Goal: Information Seeking & Learning: Understand process/instructions

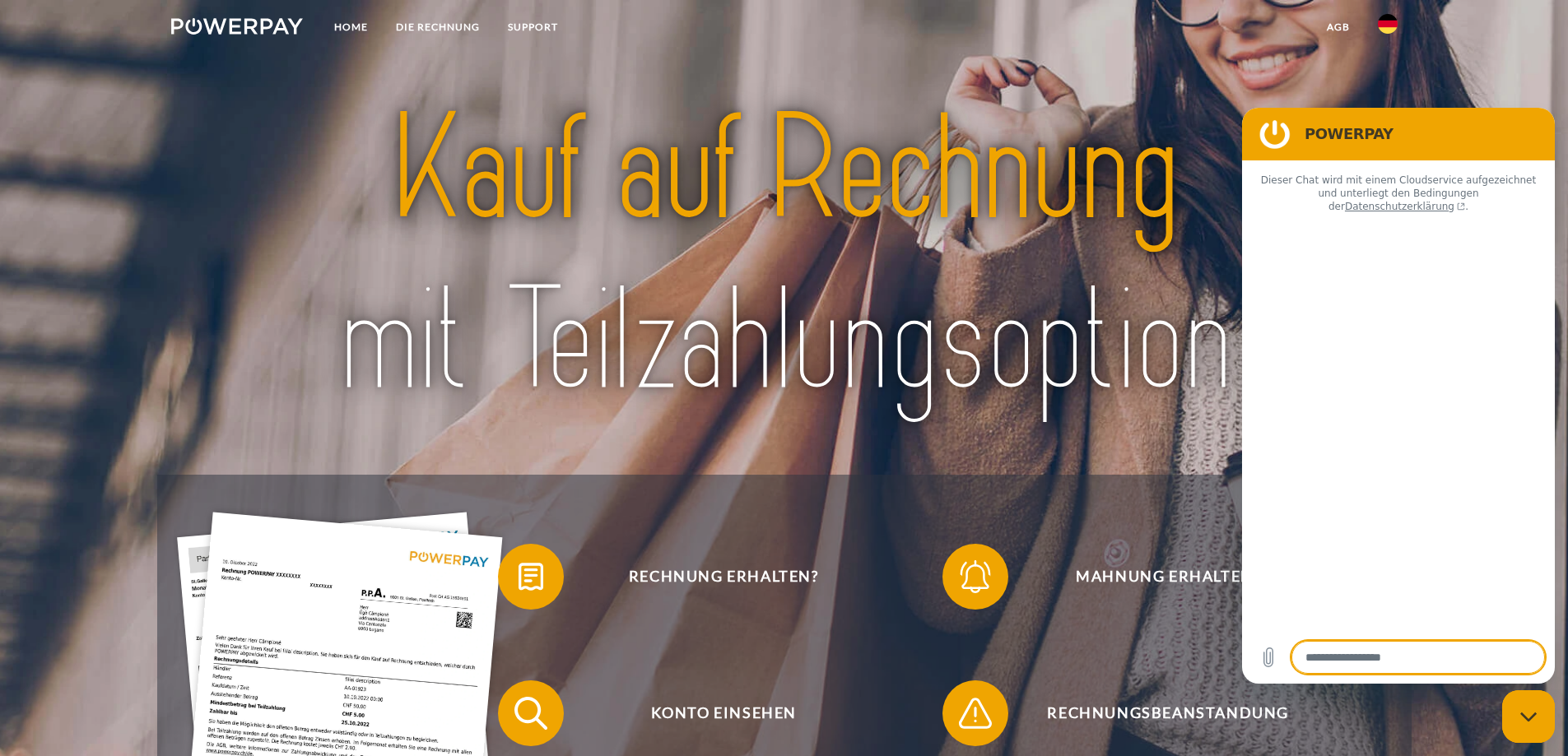
type textarea "*"
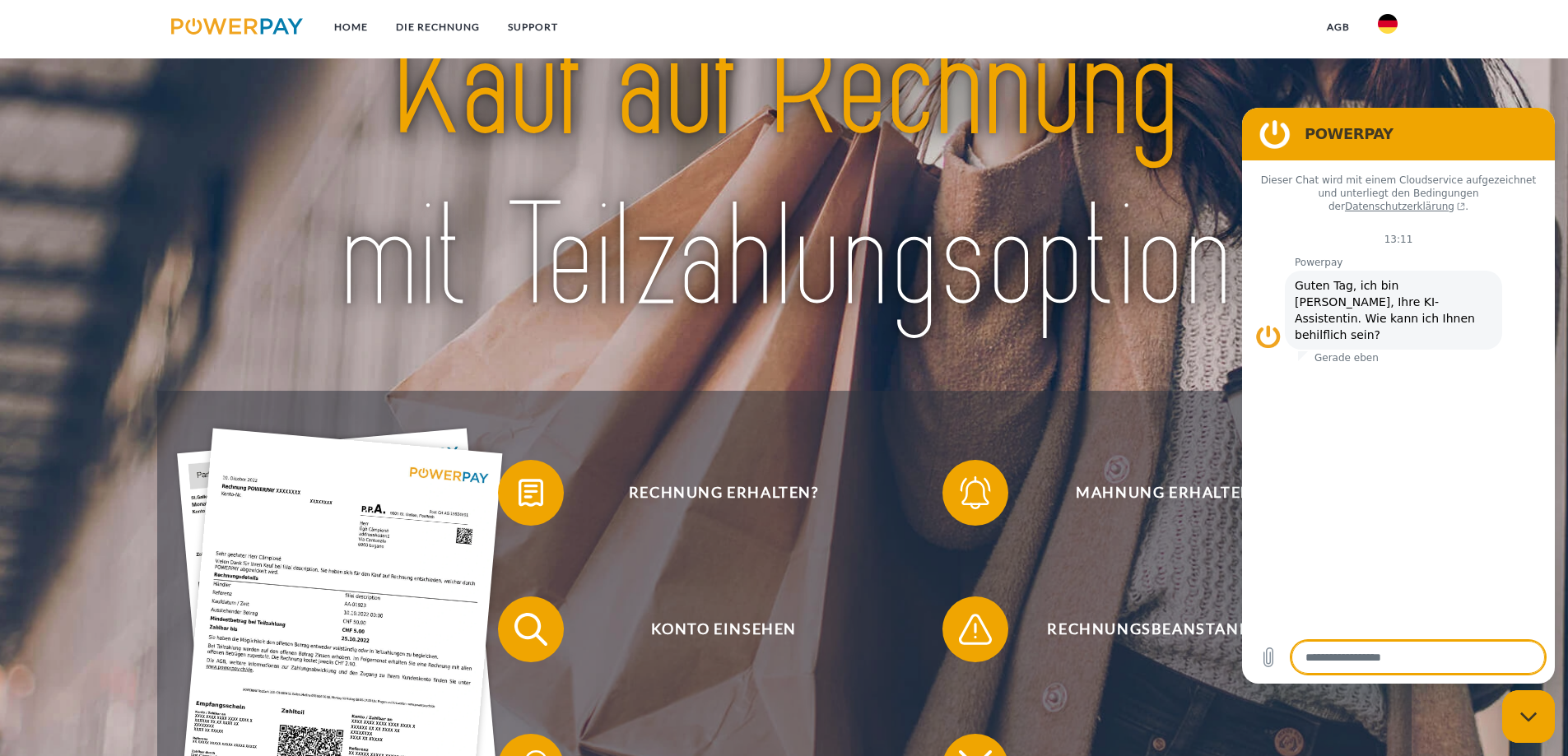
scroll to position [329, 0]
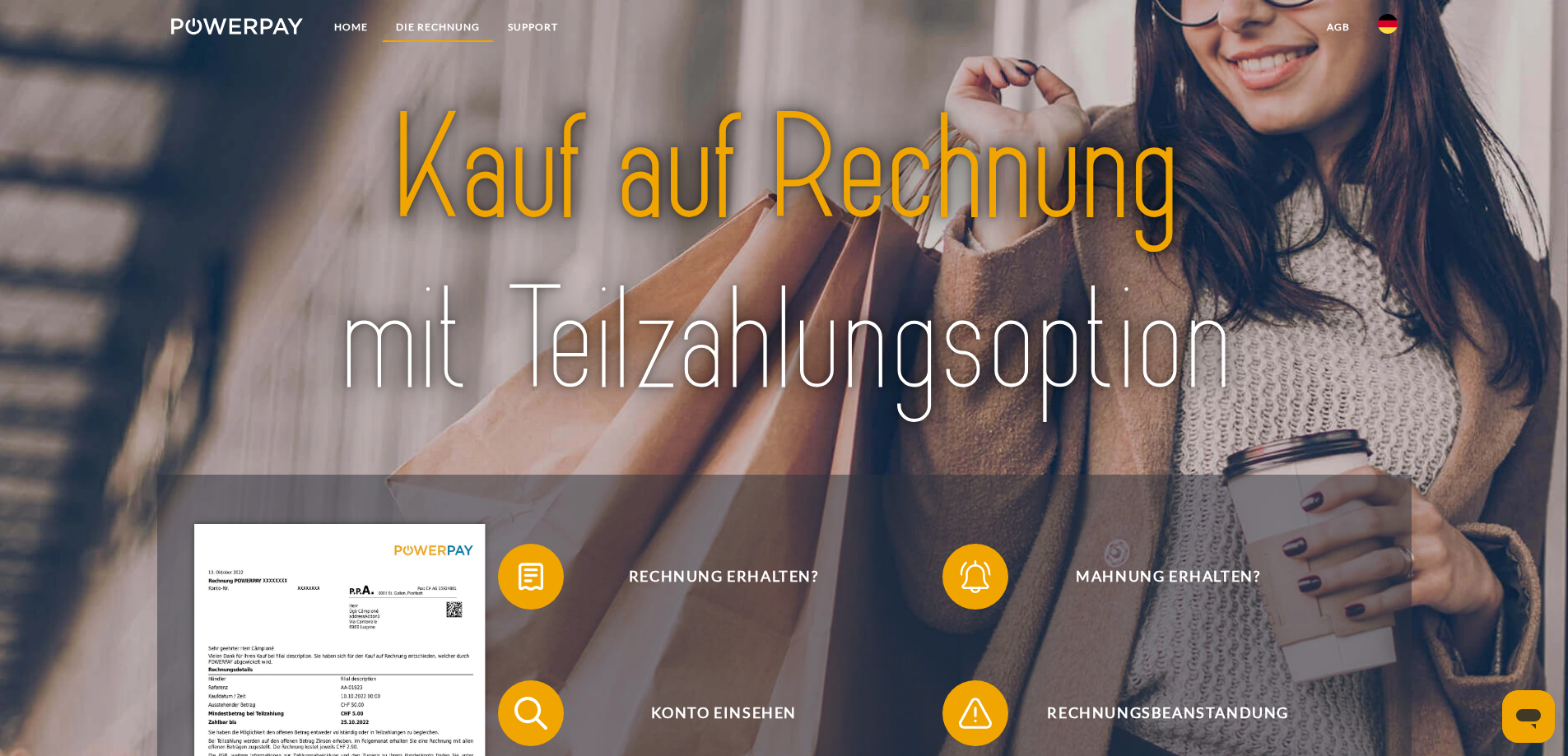
click at [420, 30] on link "DIE RECHNUNG" at bounding box center [438, 28] width 112 height 30
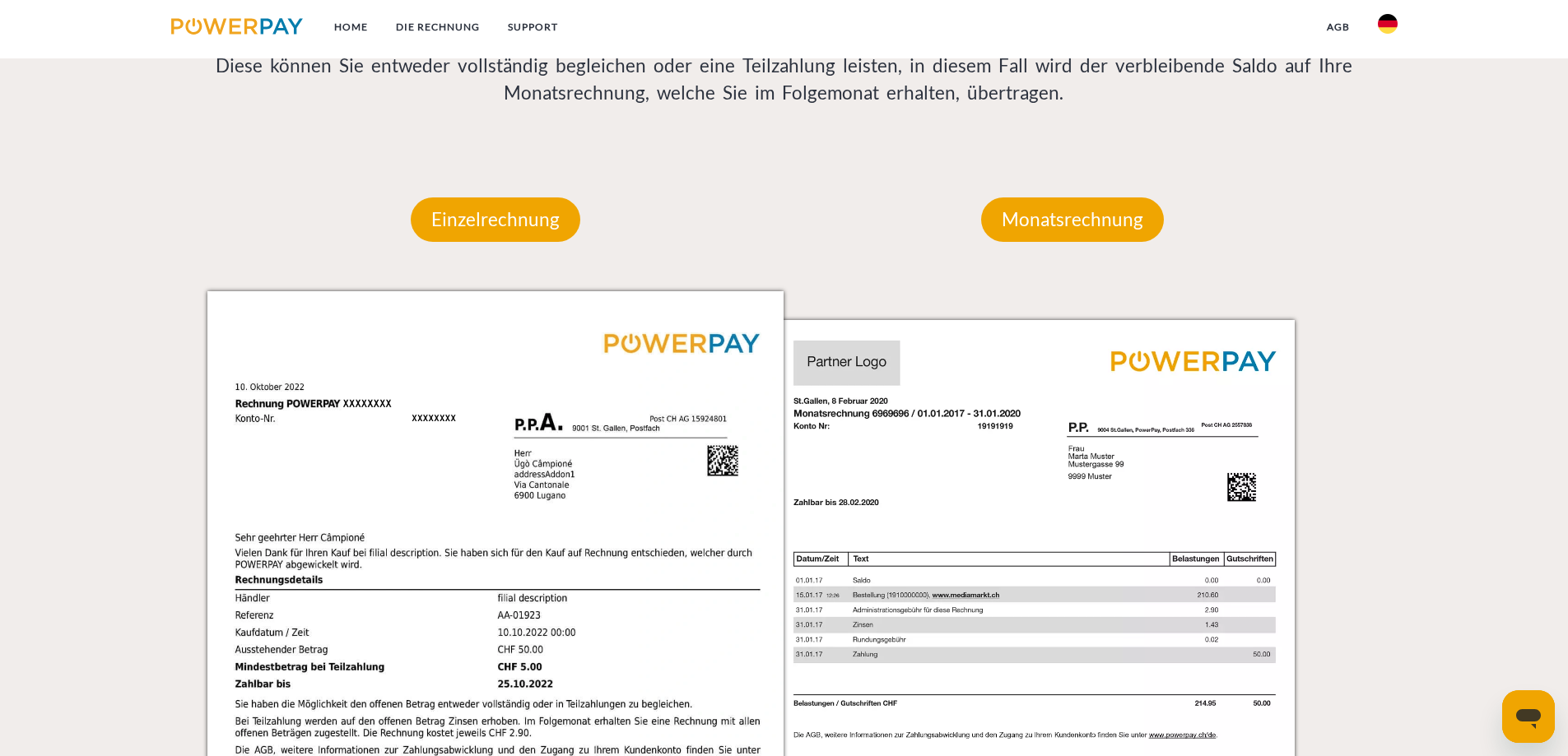
scroll to position [1075, 0]
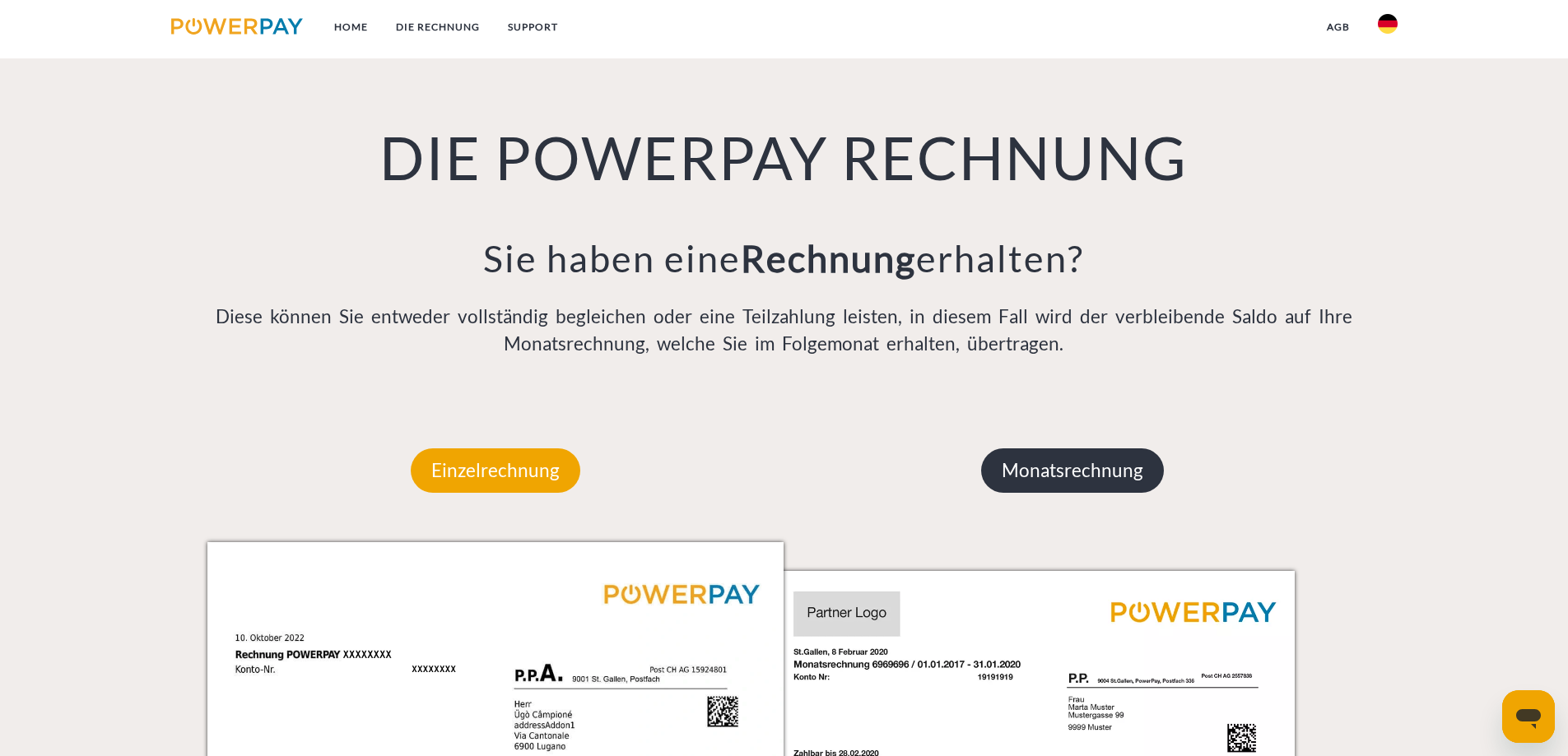
click at [1020, 472] on p "Monatsrechnung" at bounding box center [1073, 470] width 183 height 44
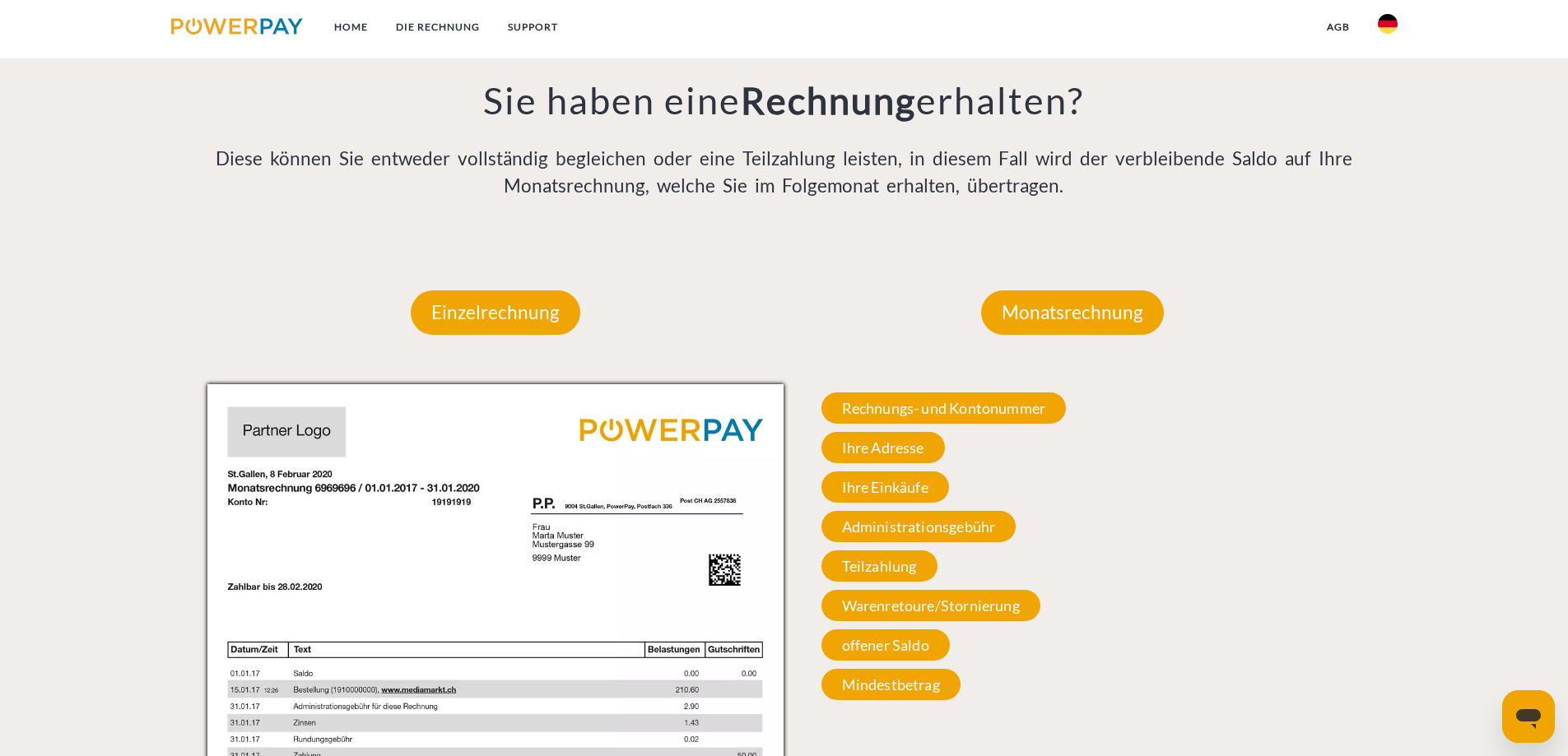
scroll to position [1486, 0]
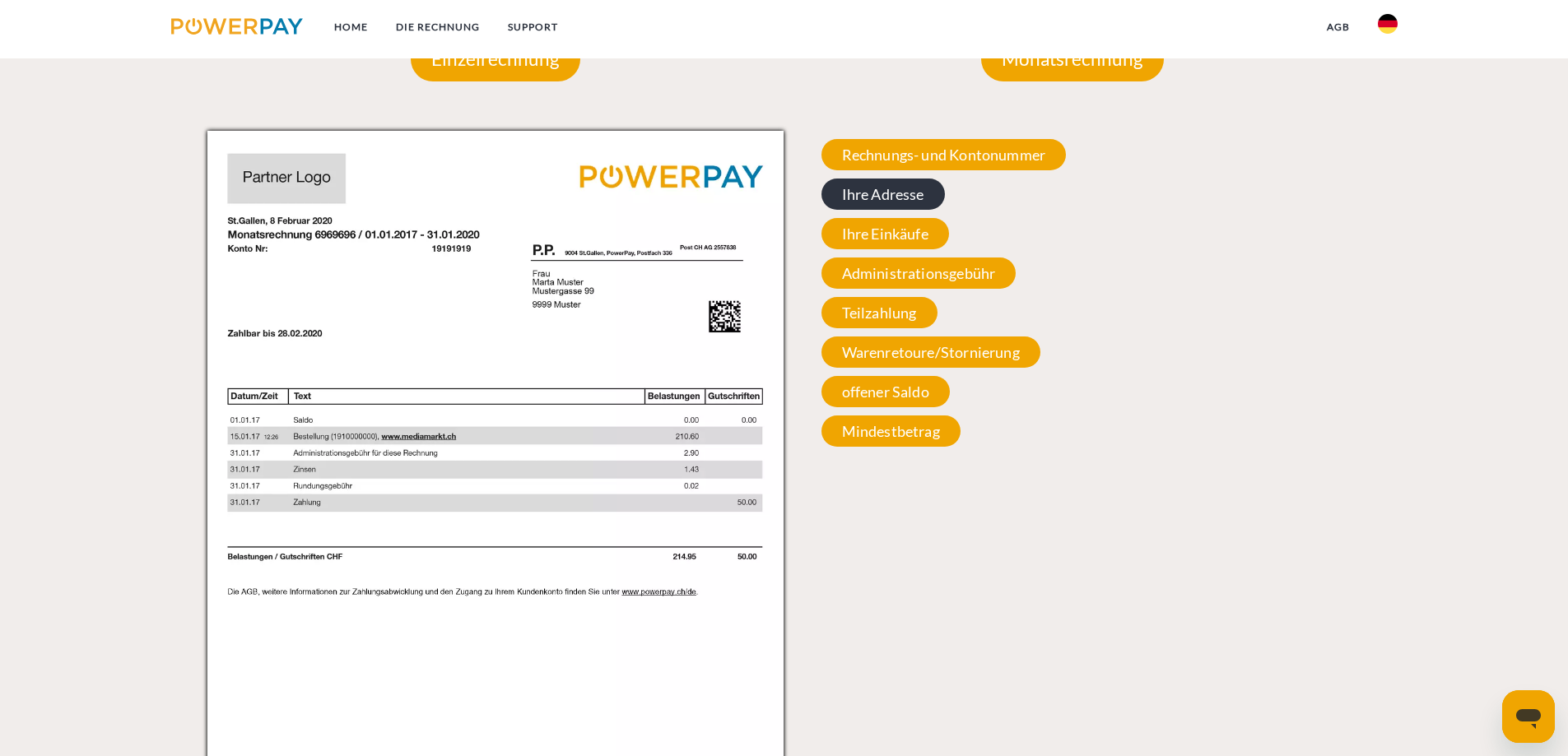
click at [889, 196] on span "Ihre Adresse" at bounding box center [882, 194] width 123 height 32
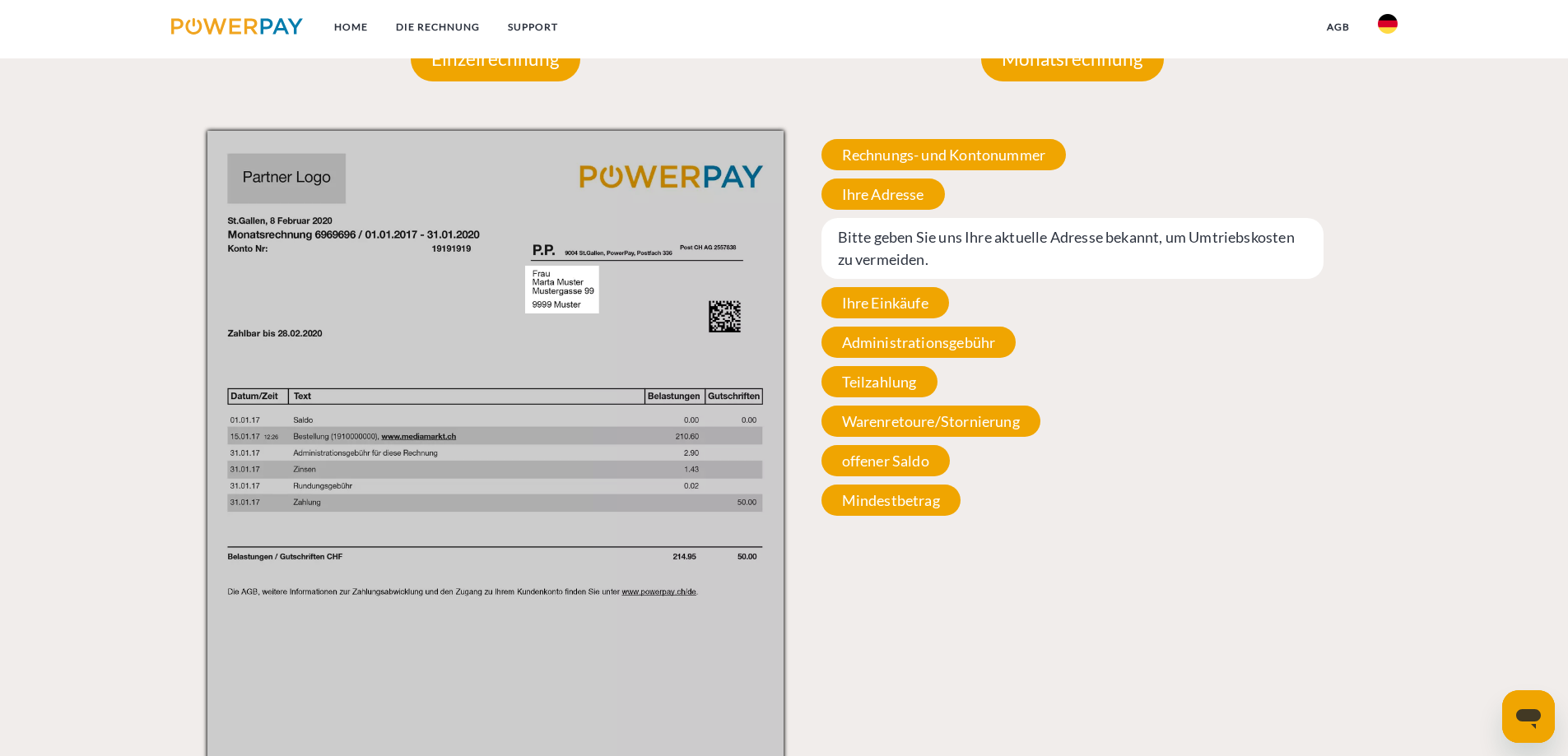
click at [876, 253] on span "Bitte geben Sie uns Ihre aktuelle Adresse bekannt, um Umtriebskosten zu vermeid…" at bounding box center [1073, 248] width 503 height 61
click at [884, 240] on span "Bitte geben Sie uns Ihre aktuelle Adresse bekannt, um Umtriebskosten zu vermeid…" at bounding box center [1073, 248] width 503 height 61
click at [881, 386] on span "Teilzahlung" at bounding box center [880, 382] width 116 height 32
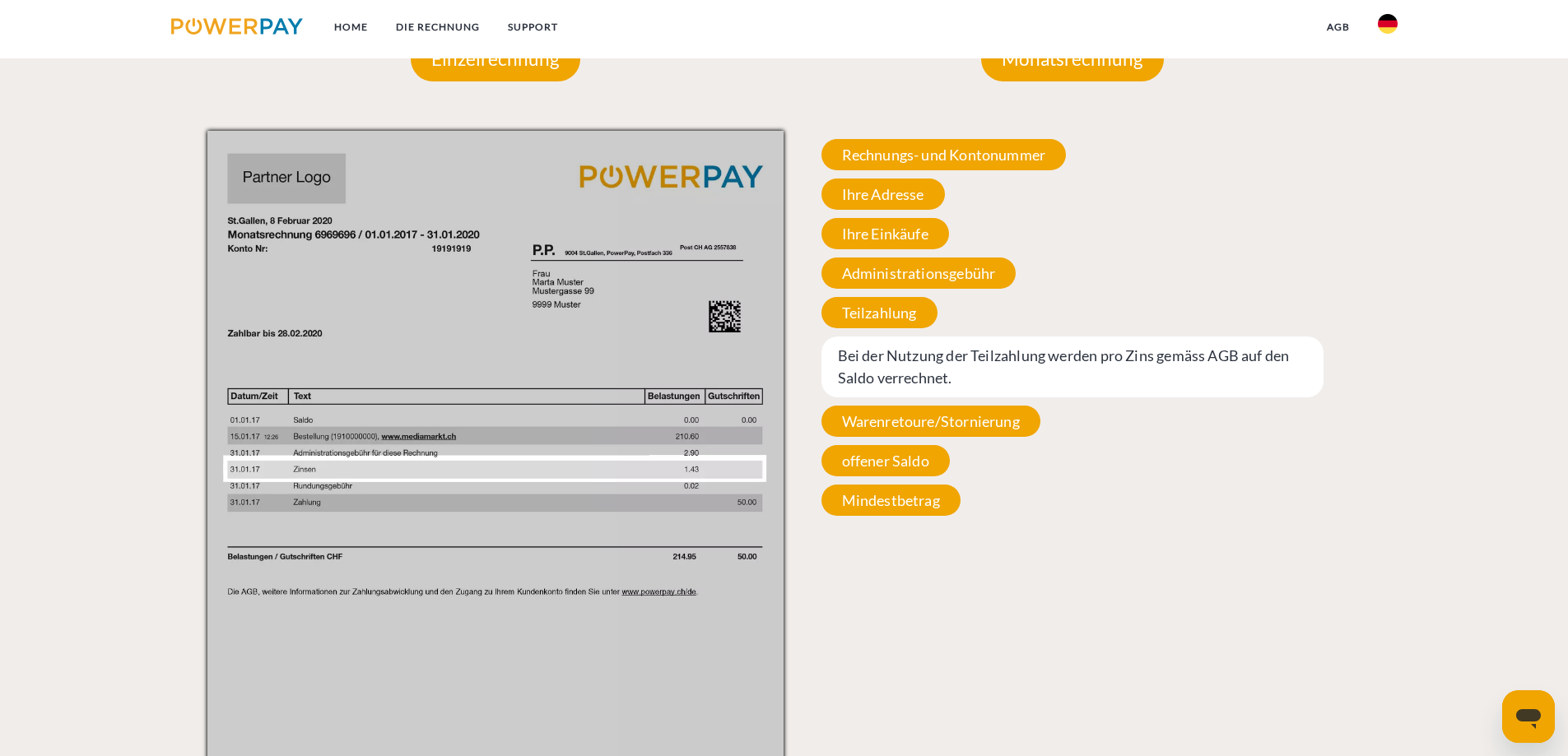
click at [894, 379] on span "Bei der Nutzung der Teilzahlung werden pro Zins gemäss AGB auf den Saldo verrec…" at bounding box center [1073, 367] width 503 height 61
click at [949, 381] on span "Bei der Nutzung der Teilzahlung werden pro Zins gemäss AGB auf den Saldo verrec…" at bounding box center [1073, 367] width 503 height 61
click at [921, 505] on span "Mindestbetrag" at bounding box center [890, 500] width 139 height 32
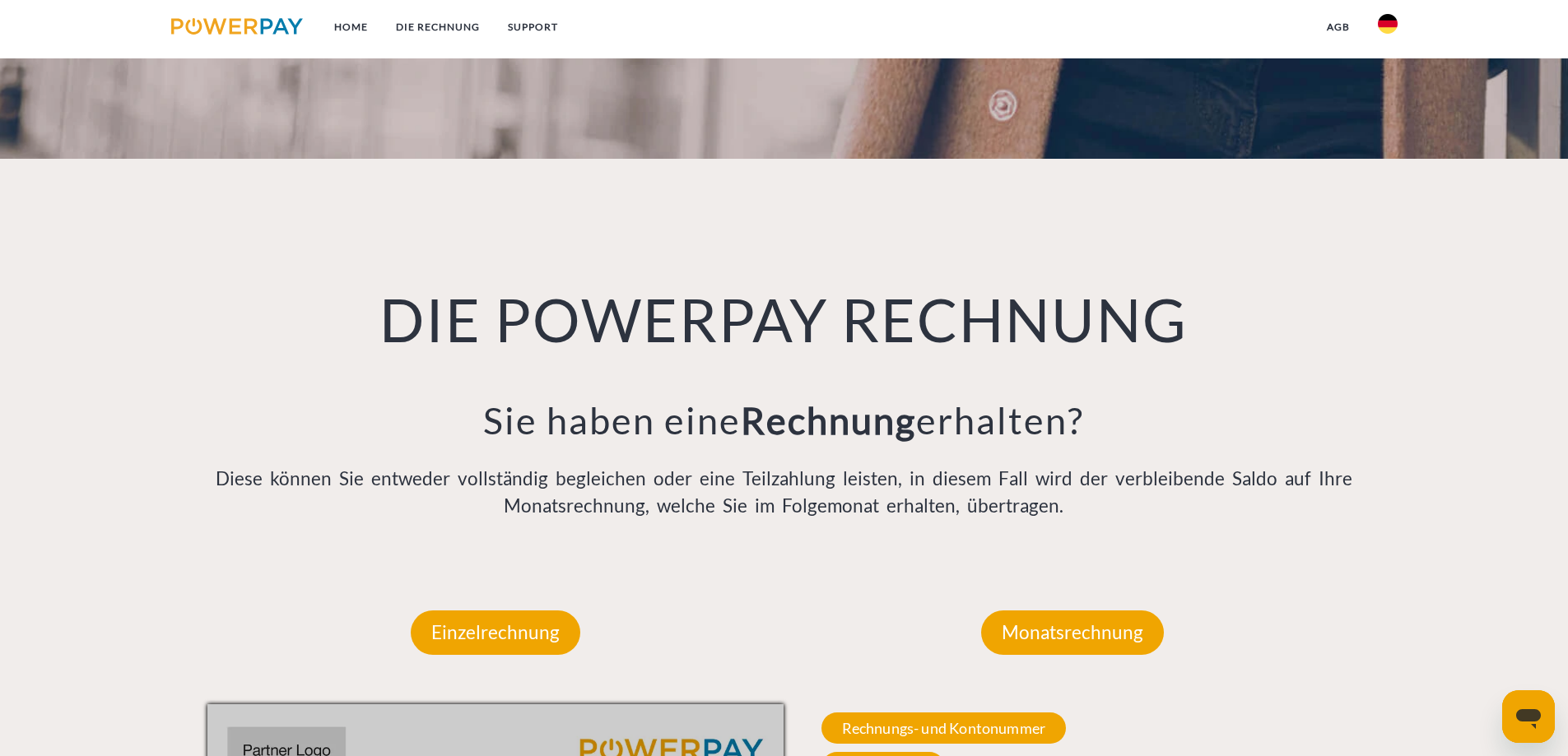
scroll to position [911, 0]
